Goal: Use online tool/utility: Utilize a website feature to perform a specific function

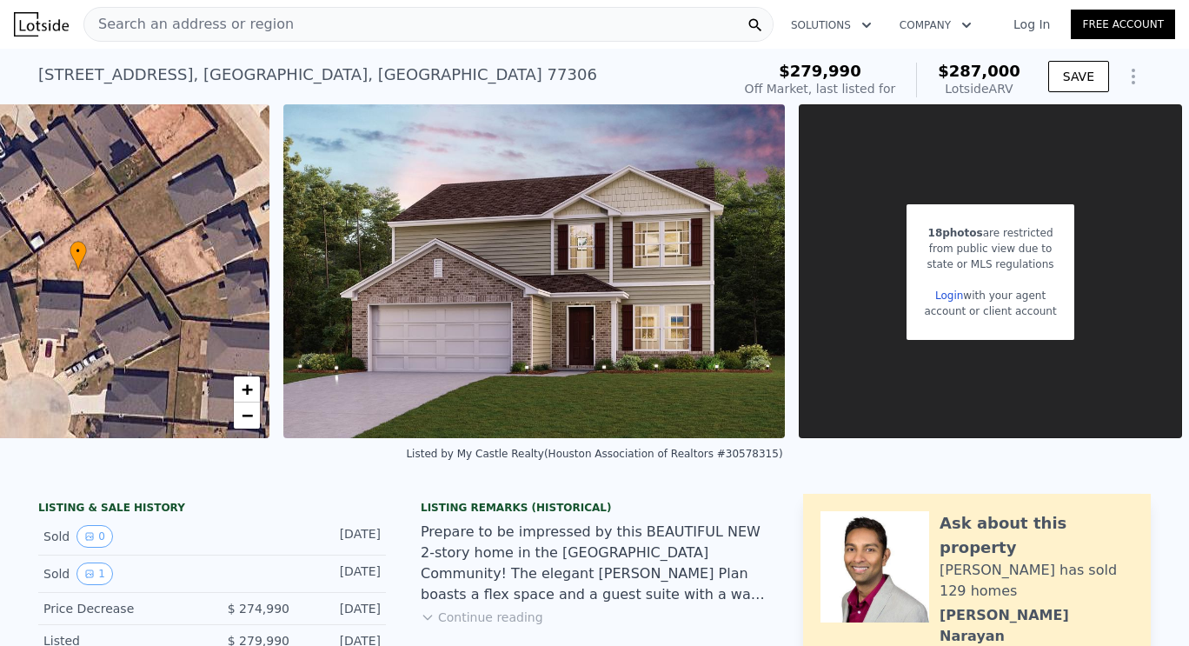
scroll to position [0, 532]
click at [547, 186] on img at bounding box center [533, 271] width 501 height 334
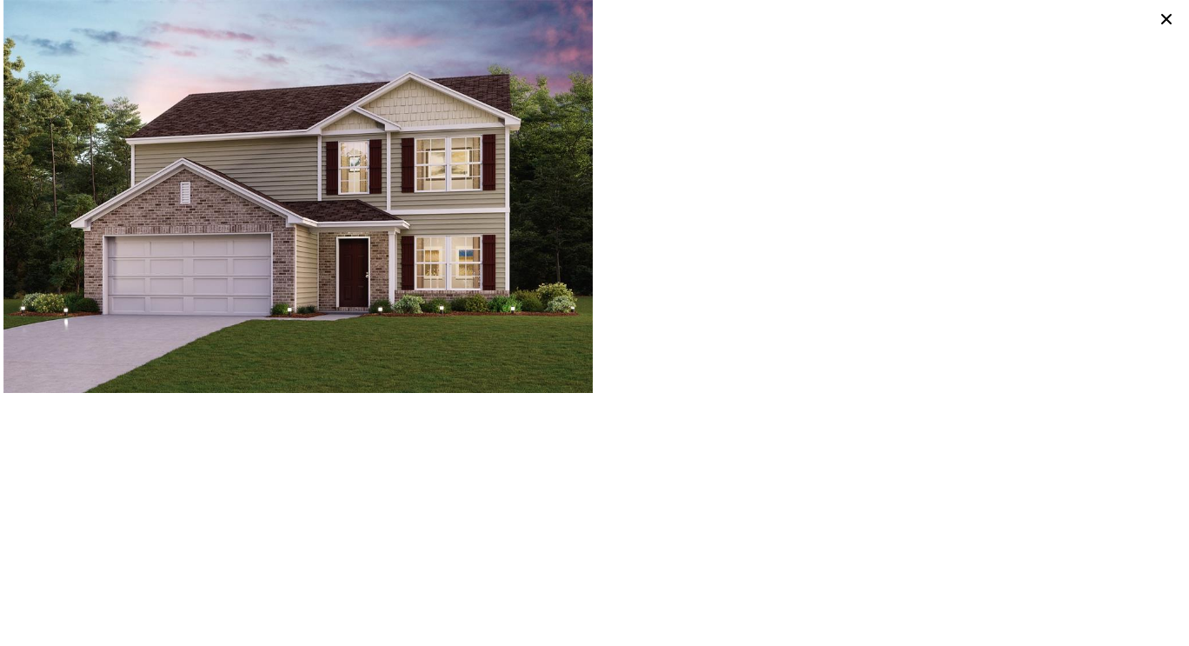
click at [1166, 20] on icon at bounding box center [1166, 19] width 24 height 24
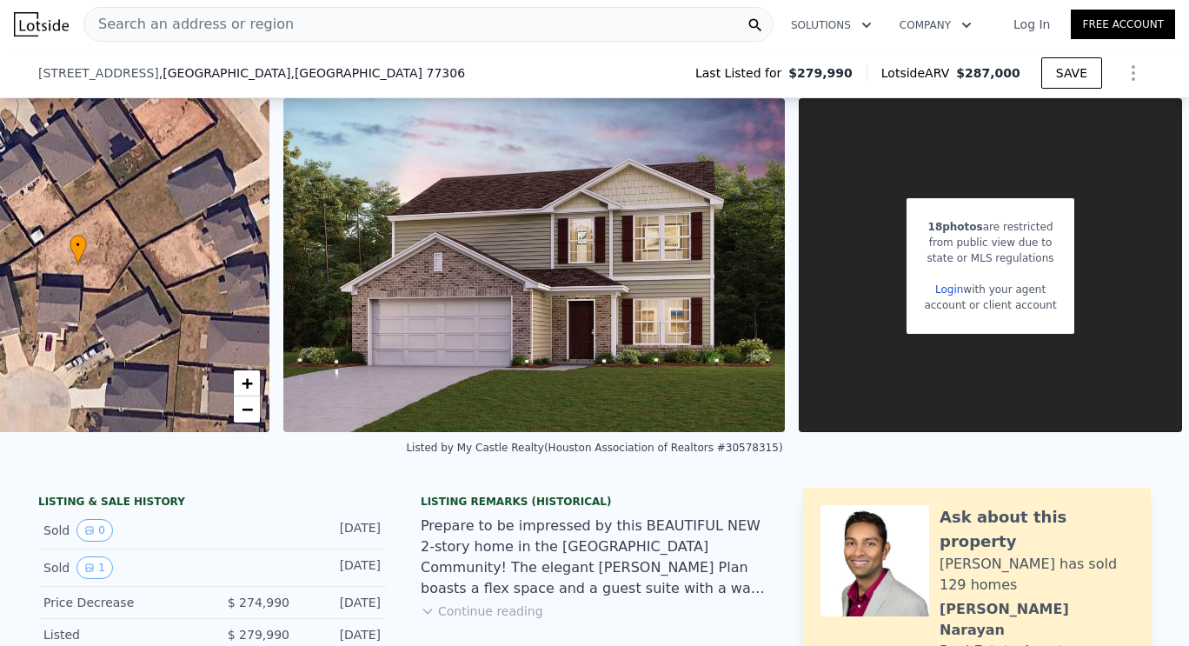
scroll to position [244, 0]
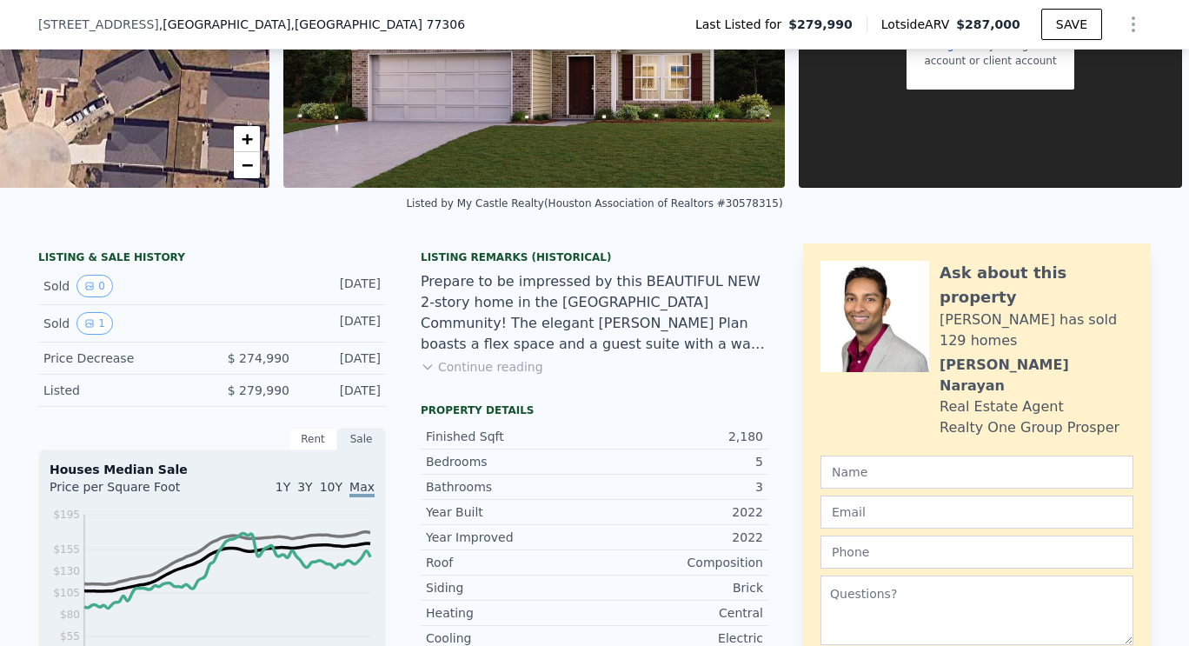
click at [495, 375] on button "Continue reading" at bounding box center [482, 366] width 123 height 17
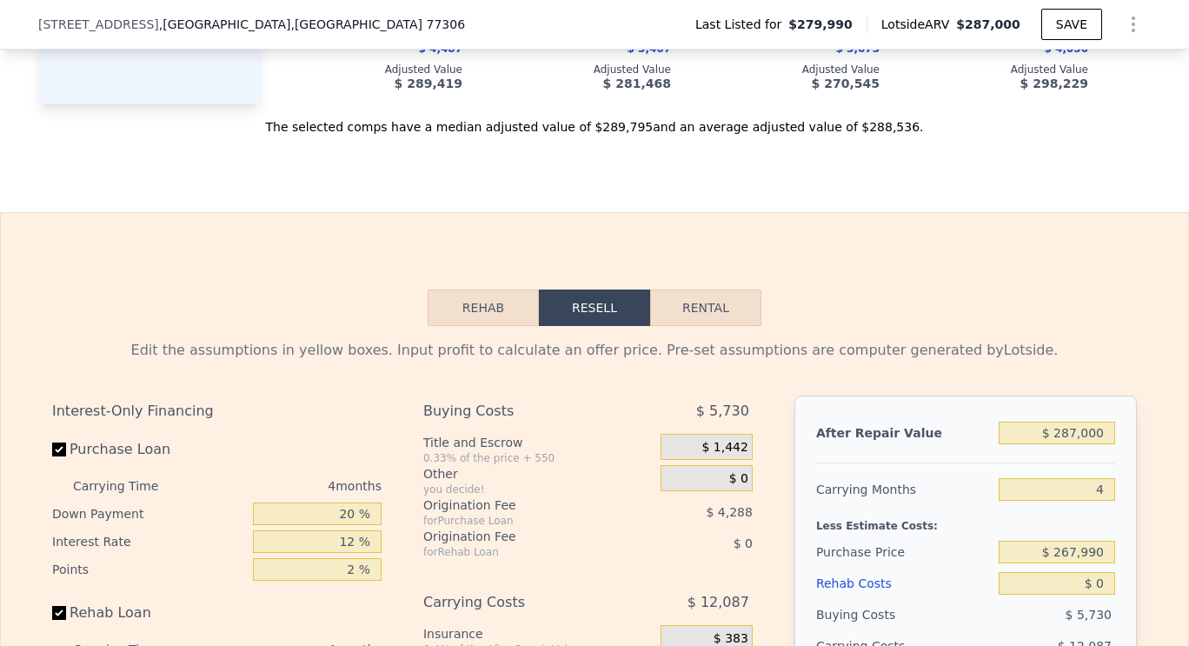
scroll to position [2399, 0]
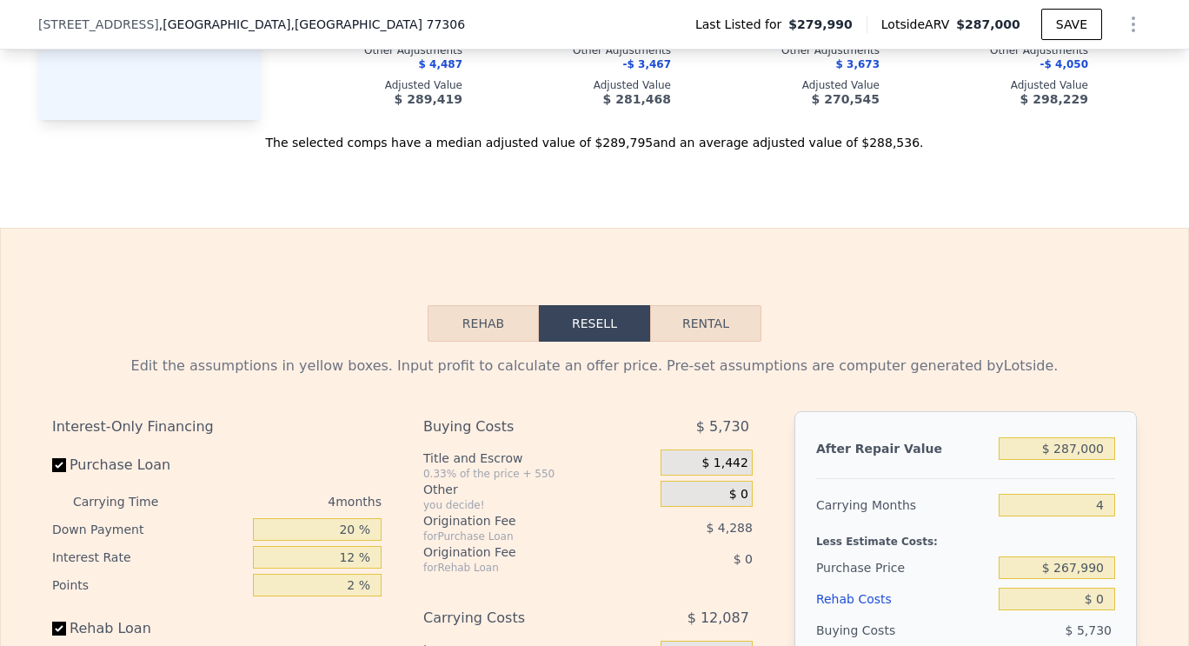
click at [698, 309] on button "Rental" at bounding box center [705, 323] width 111 height 36
select select "30"
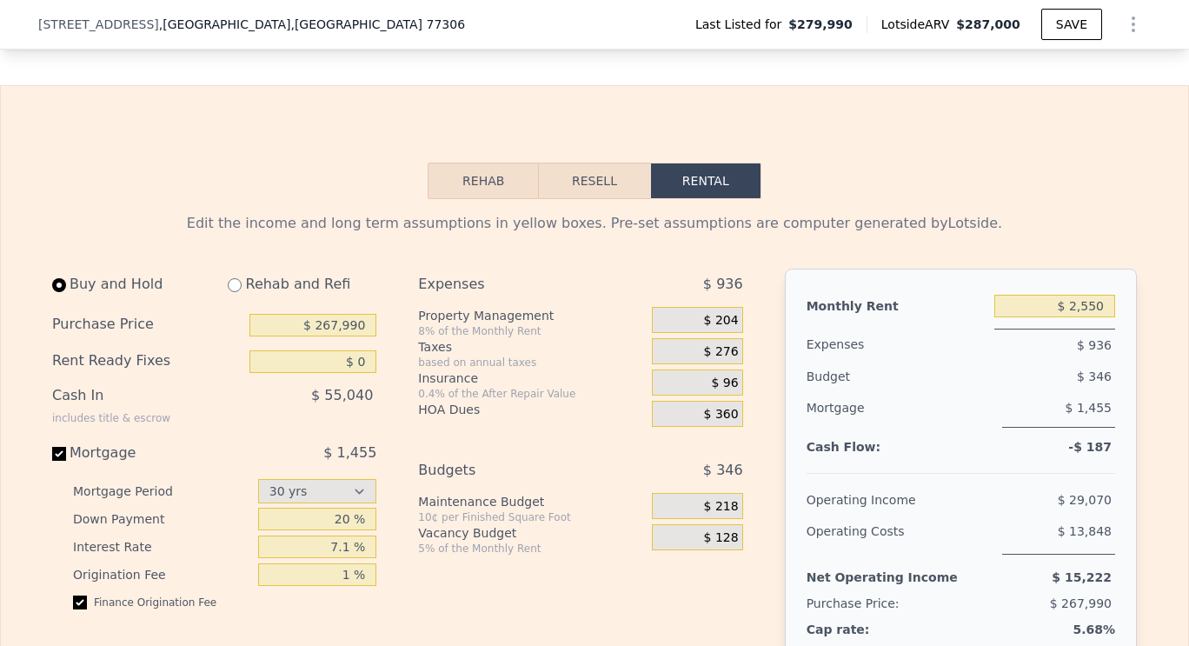
scroll to position [2543, 0]
click at [724, 312] on span "$ 204" at bounding box center [721, 320] width 35 height 16
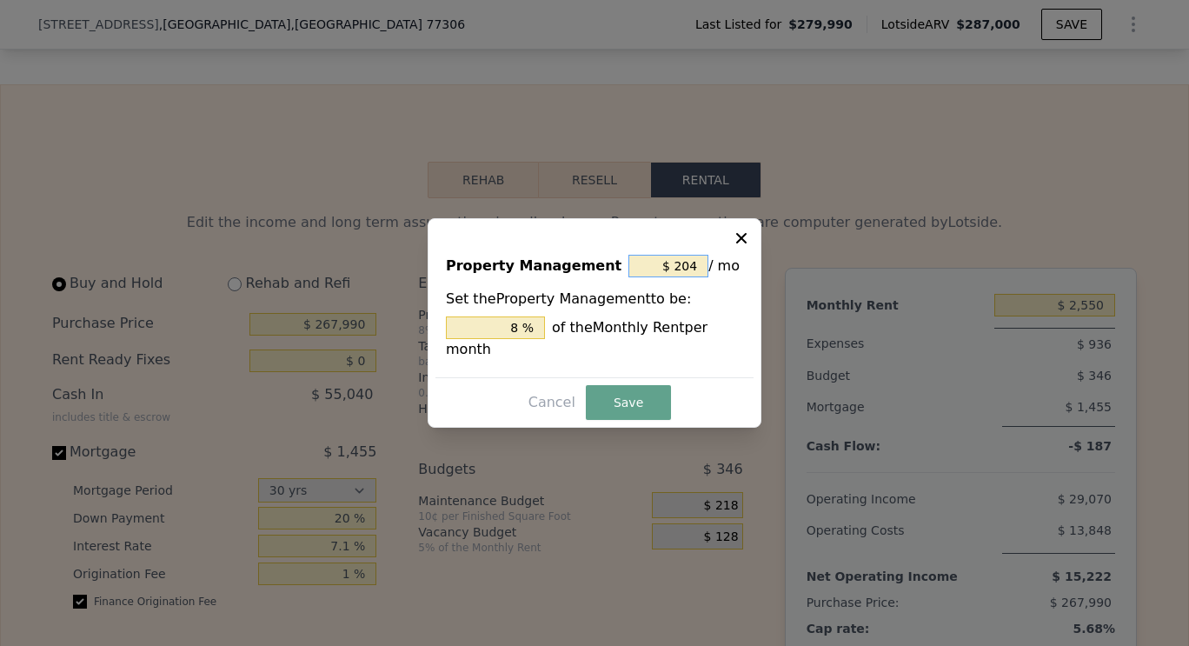
click at [667, 277] on input "$ 204" at bounding box center [668, 266] width 80 height 23
type input "$ 0"
type input "0 %"
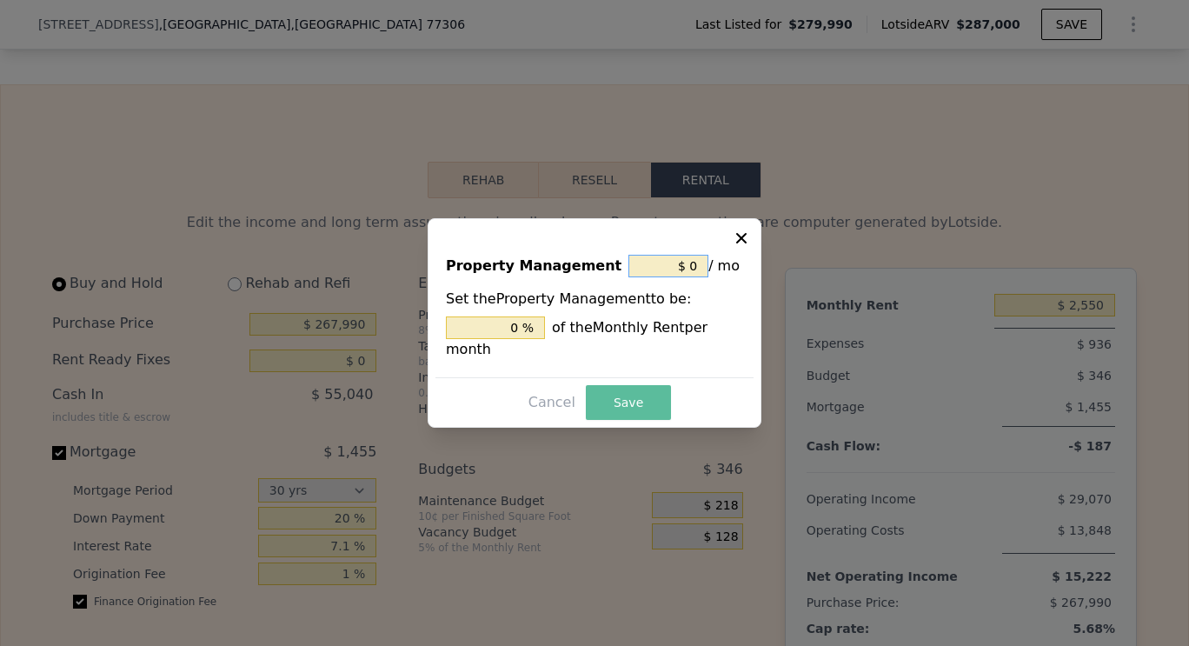
type input "$ 0"
click at [635, 385] on button "Save" at bounding box center [628, 402] width 85 height 35
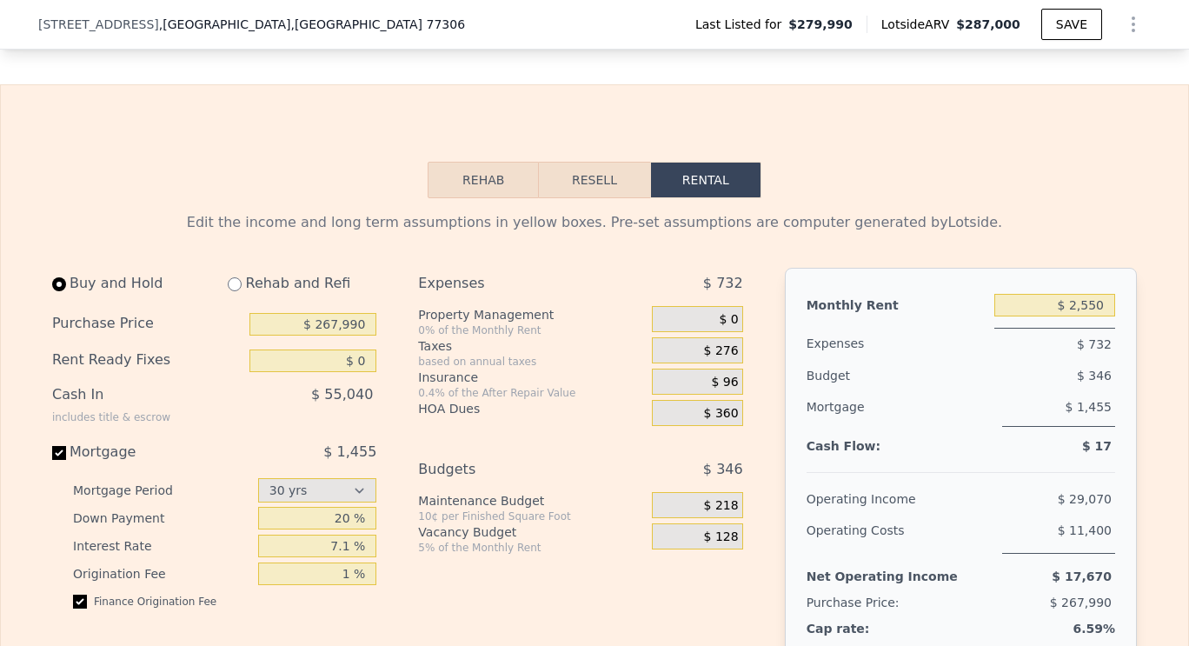
click at [715, 406] on span "$ 360" at bounding box center [721, 414] width 35 height 16
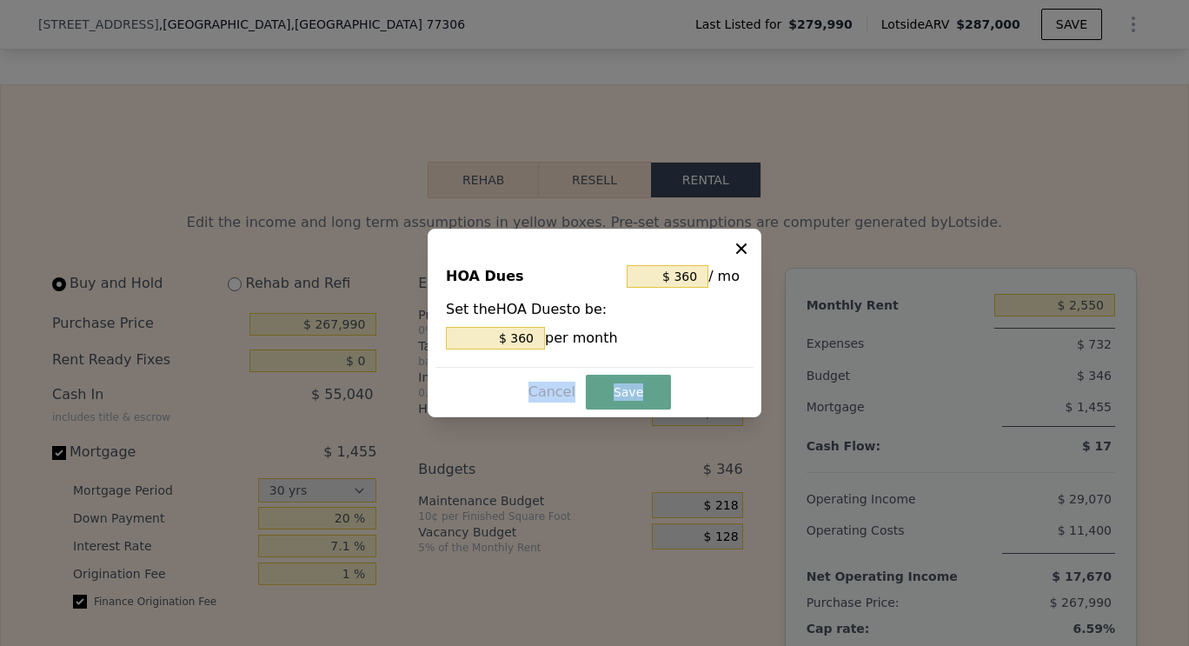
click at [715, 395] on div "Cancel Save" at bounding box center [594, 392] width 318 height 35
click at [686, 273] on input "$ 360" at bounding box center [668, 276] width 82 height 23
